Goal: Book appointment/travel/reservation

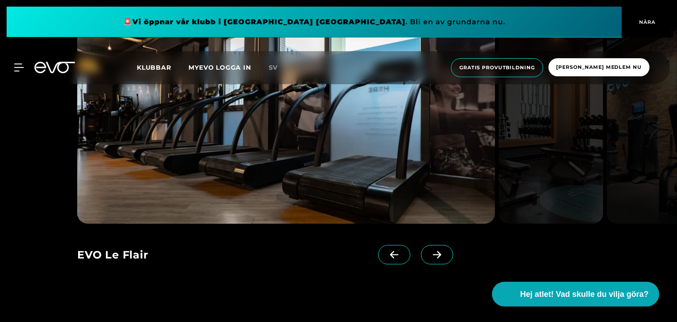
scroll to position [816, 0]
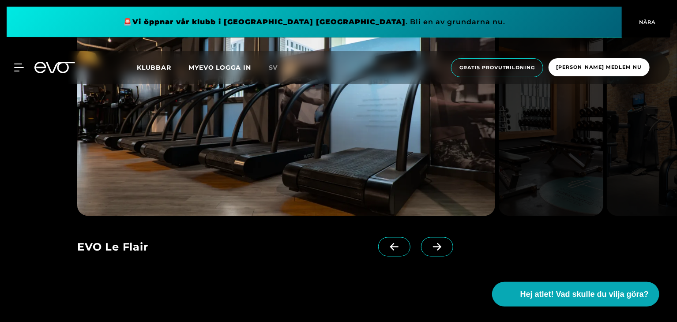
click at [421, 248] on span at bounding box center [437, 246] width 32 height 19
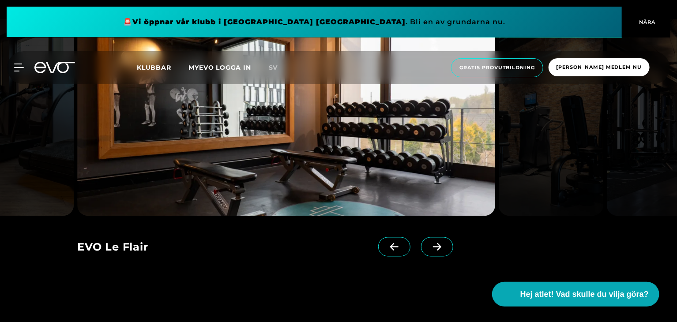
click at [421, 248] on span at bounding box center [437, 246] width 32 height 19
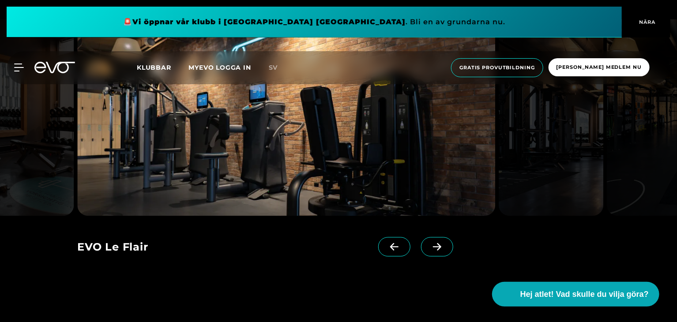
click at [421, 248] on span at bounding box center [437, 246] width 32 height 19
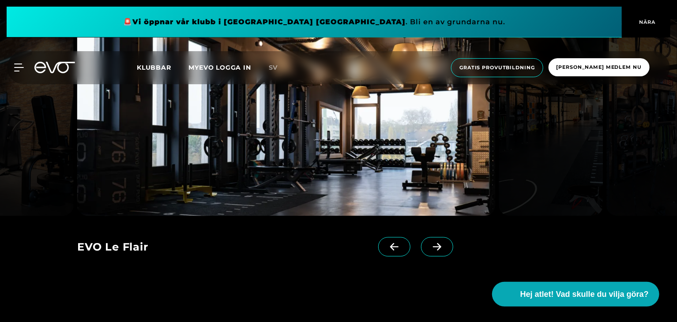
click at [421, 248] on span at bounding box center [437, 246] width 32 height 19
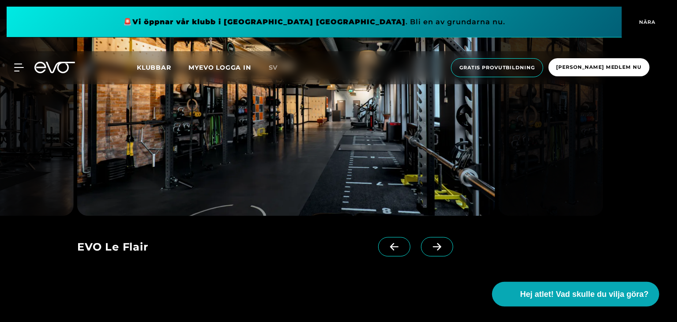
click at [421, 248] on span at bounding box center [437, 246] width 32 height 19
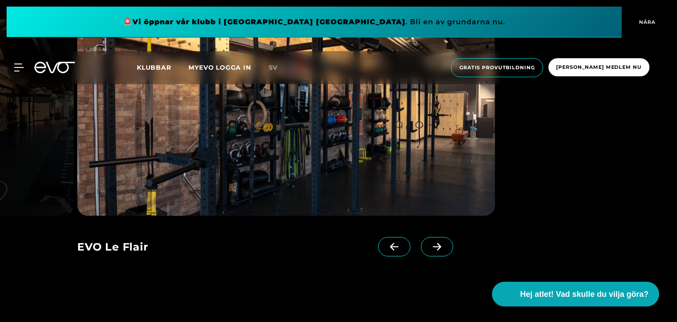
click at [421, 248] on span at bounding box center [437, 246] width 32 height 19
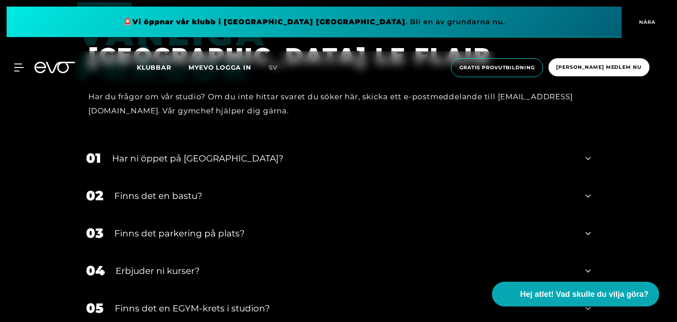
scroll to position [2629, 0]
click at [592, 147] on div "01 Har ni öppet på [GEOGRAPHIC_DATA]?" at bounding box center [338, 158] width 523 height 38
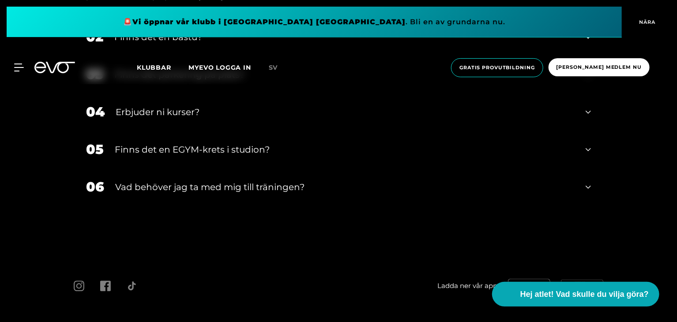
scroll to position [2861, 0]
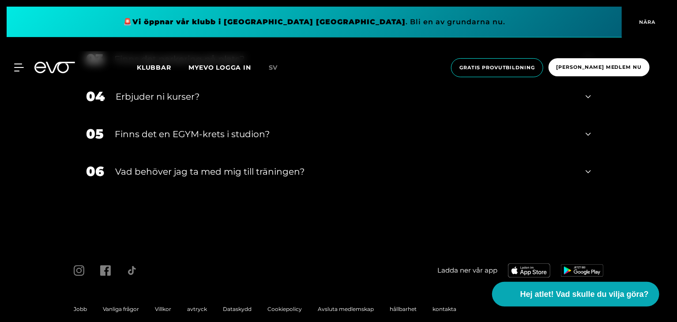
click at [20, 61] on div "MyEVO-inloggning Om EVO Medlemskap Provträning DAGSPASS EVO Studios [GEOGRAPHIC…" at bounding box center [338, 67] width 673 height 33
click at [20, 64] on icon at bounding box center [21, 67] width 12 height 7
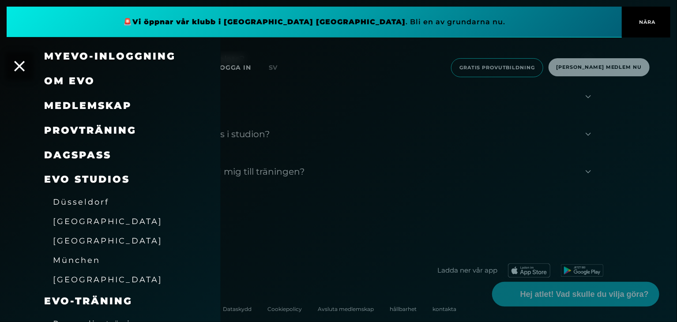
click at [93, 128] on font "Provträning" at bounding box center [90, 130] width 92 height 12
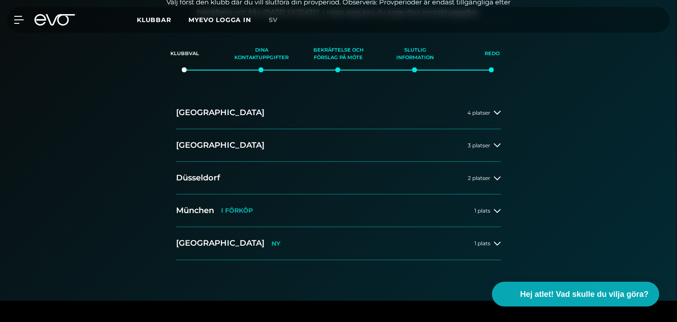
scroll to position [149, 0]
click at [492, 174] on div "2 platser" at bounding box center [484, 177] width 33 height 7
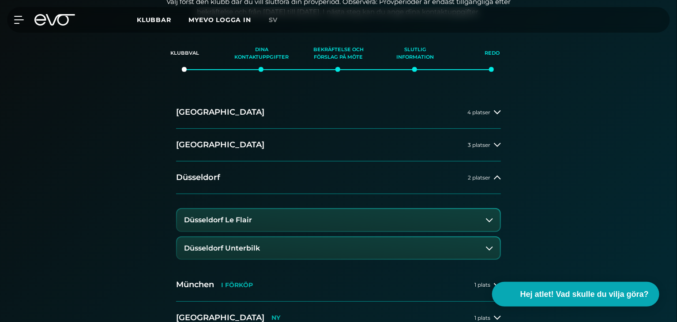
click at [307, 222] on button "Düsseldorf Le Flair" at bounding box center [338, 220] width 323 height 22
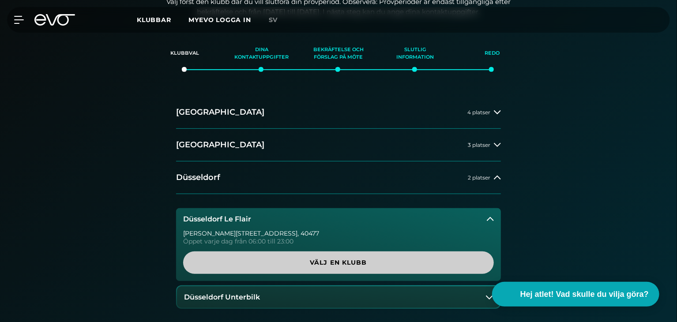
click at [355, 260] on font "Välj en klubb" at bounding box center [338, 263] width 57 height 8
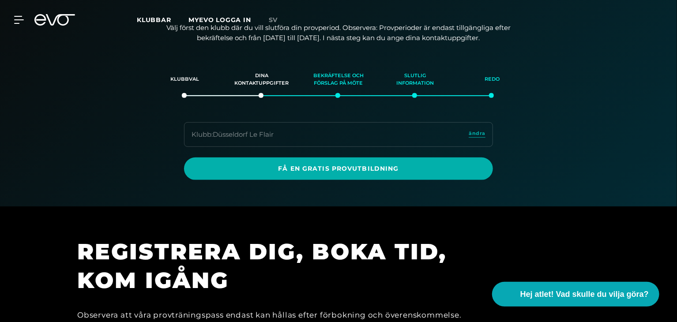
scroll to position [0, 0]
